Goal: Transaction & Acquisition: Purchase product/service

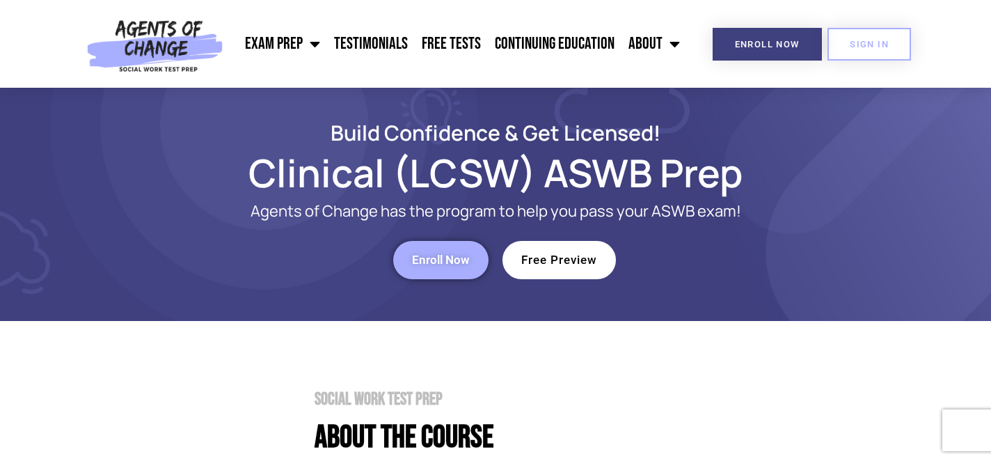
click at [539, 260] on span "Free Preview" at bounding box center [559, 260] width 76 height 12
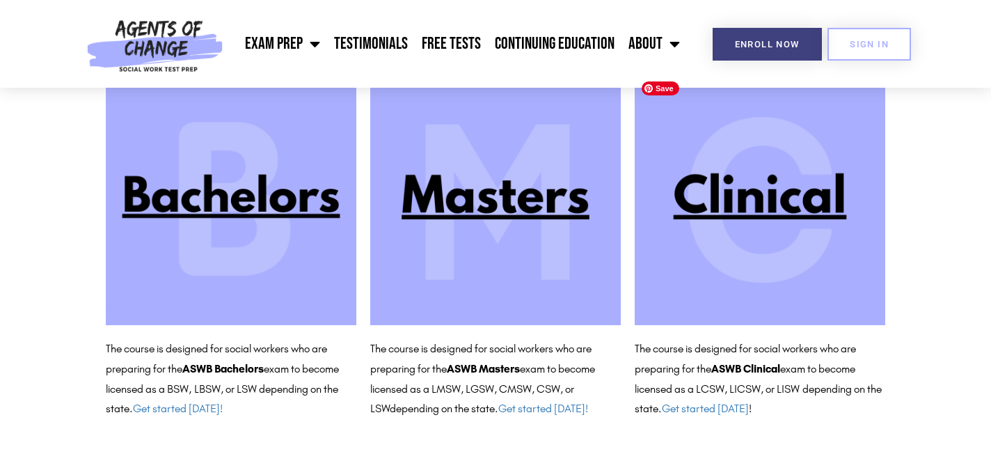
click at [785, 199] on img at bounding box center [760, 199] width 250 height 250
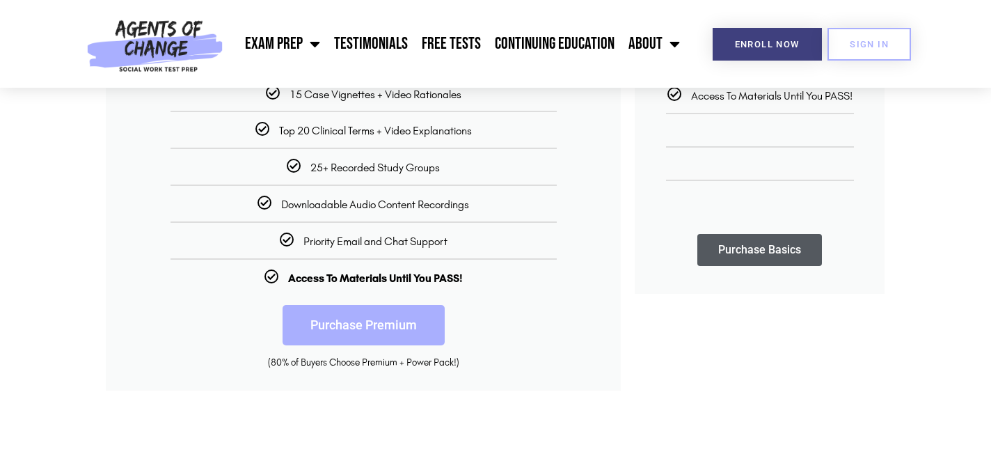
scroll to position [419, 0]
click at [378, 325] on link "Purchase Premium" at bounding box center [363, 325] width 162 height 40
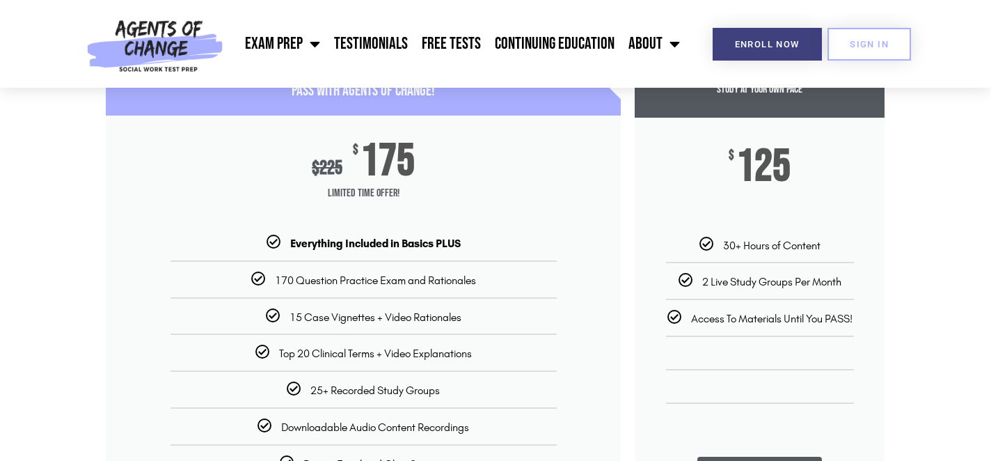
scroll to position [199, 0]
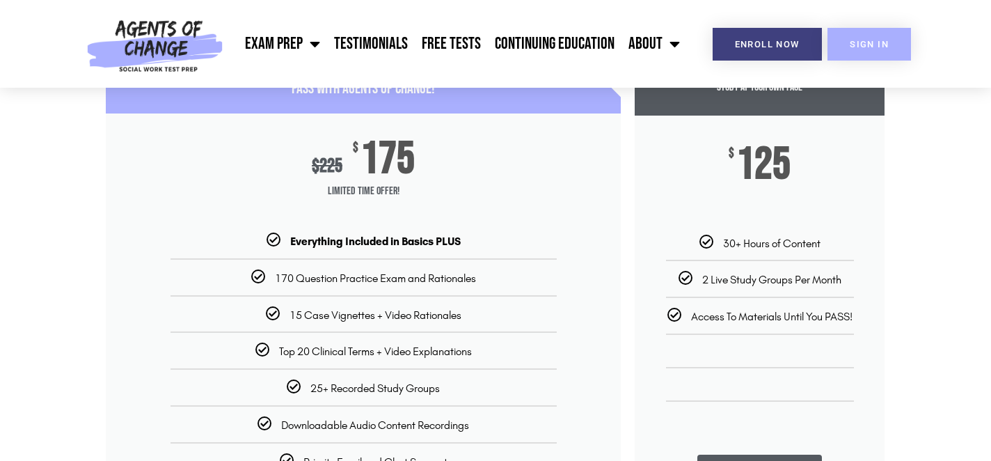
click at [850, 51] on link "SIGN IN" at bounding box center [868, 44] width 83 height 33
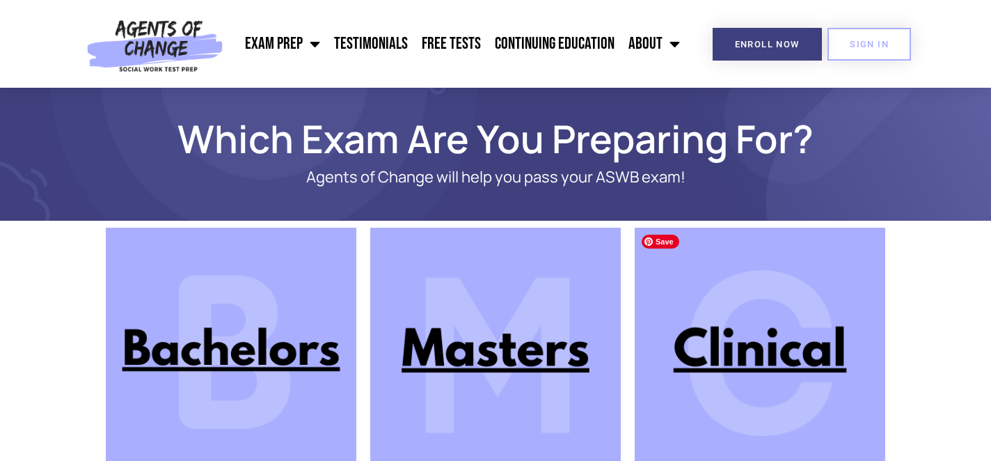
click at [836, 390] on img at bounding box center [760, 353] width 250 height 250
